Goal: Task Accomplishment & Management: Manage account settings

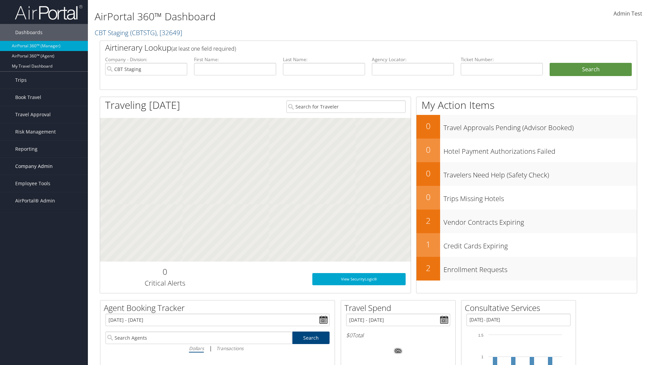
click at [44, 166] on span "Company Admin" at bounding box center [33, 166] width 37 height 17
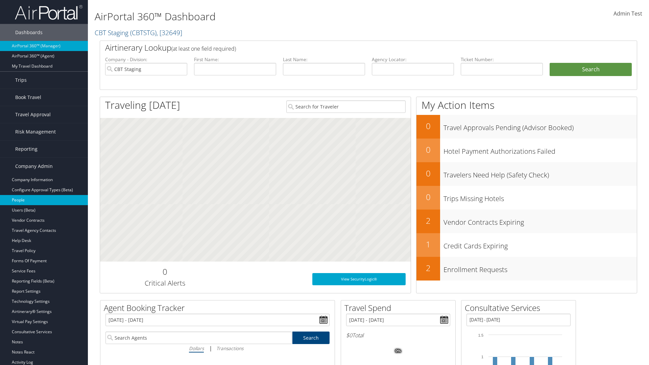
click at [44, 200] on link "People" at bounding box center [44, 200] width 88 height 10
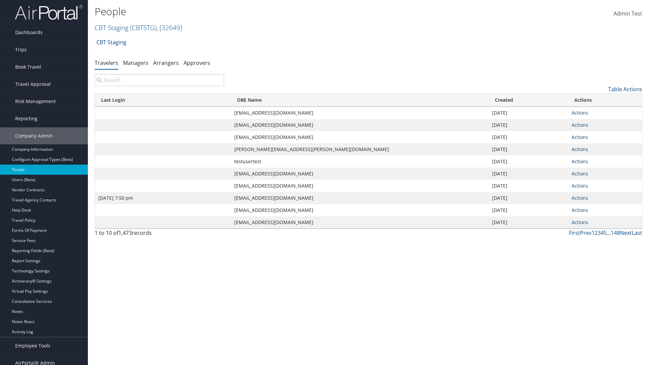
click at [159, 80] on input "search" at bounding box center [159, 80] width 129 height 12
type input "[DATE] 7:50 pm"
